Goal: Task Accomplishment & Management: Manage account settings

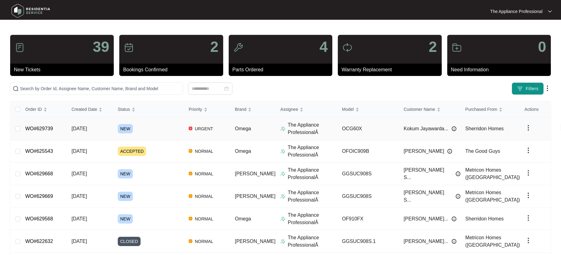
click at [82, 128] on span "[DATE]" at bounding box center [78, 128] width 15 height 5
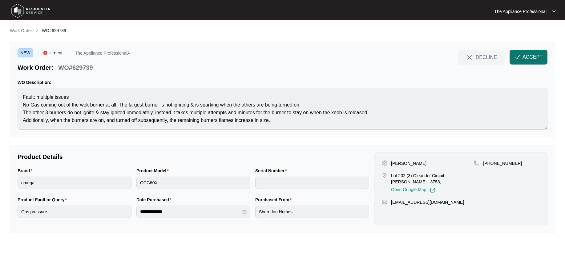
click at [529, 58] on span "ACCEPT" at bounding box center [533, 56] width 20 height 7
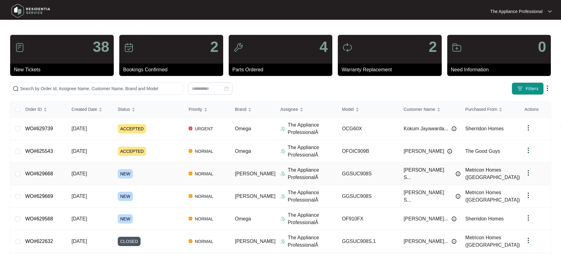
click at [97, 178] on td "[DATE]" at bounding box center [90, 173] width 46 height 22
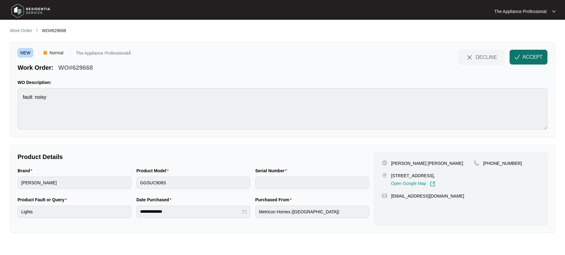
click at [532, 59] on span "ACCEPT" at bounding box center [533, 56] width 20 height 7
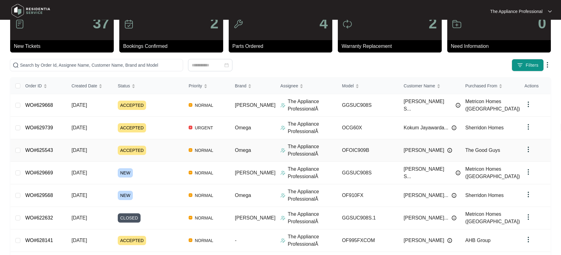
scroll to position [82, 0]
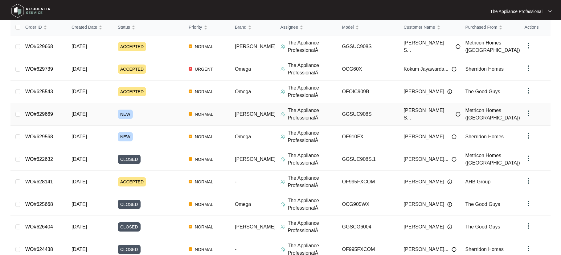
click at [87, 113] on span "[DATE]" at bounding box center [78, 113] width 15 height 5
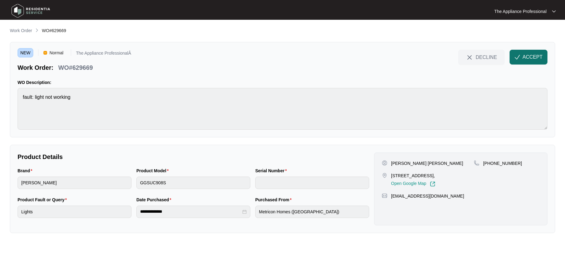
click at [526, 59] on span "ACCEPT" at bounding box center [533, 56] width 20 height 7
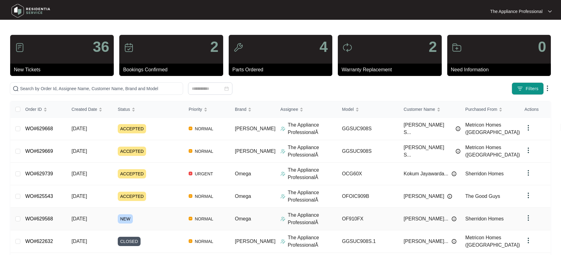
click at [125, 222] on span "NEW" at bounding box center [125, 218] width 15 height 9
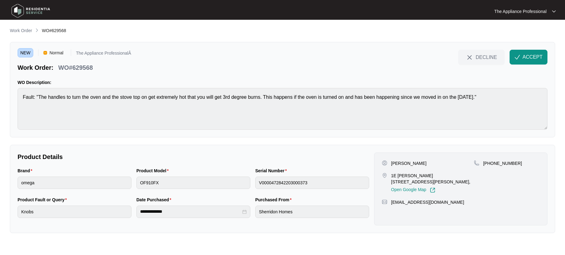
click at [525, 55] on span "ACCEPT" at bounding box center [533, 56] width 20 height 7
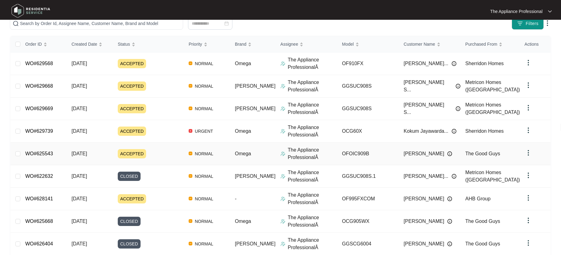
scroll to position [88, 0]
